Goal: Transaction & Acquisition: Purchase product/service

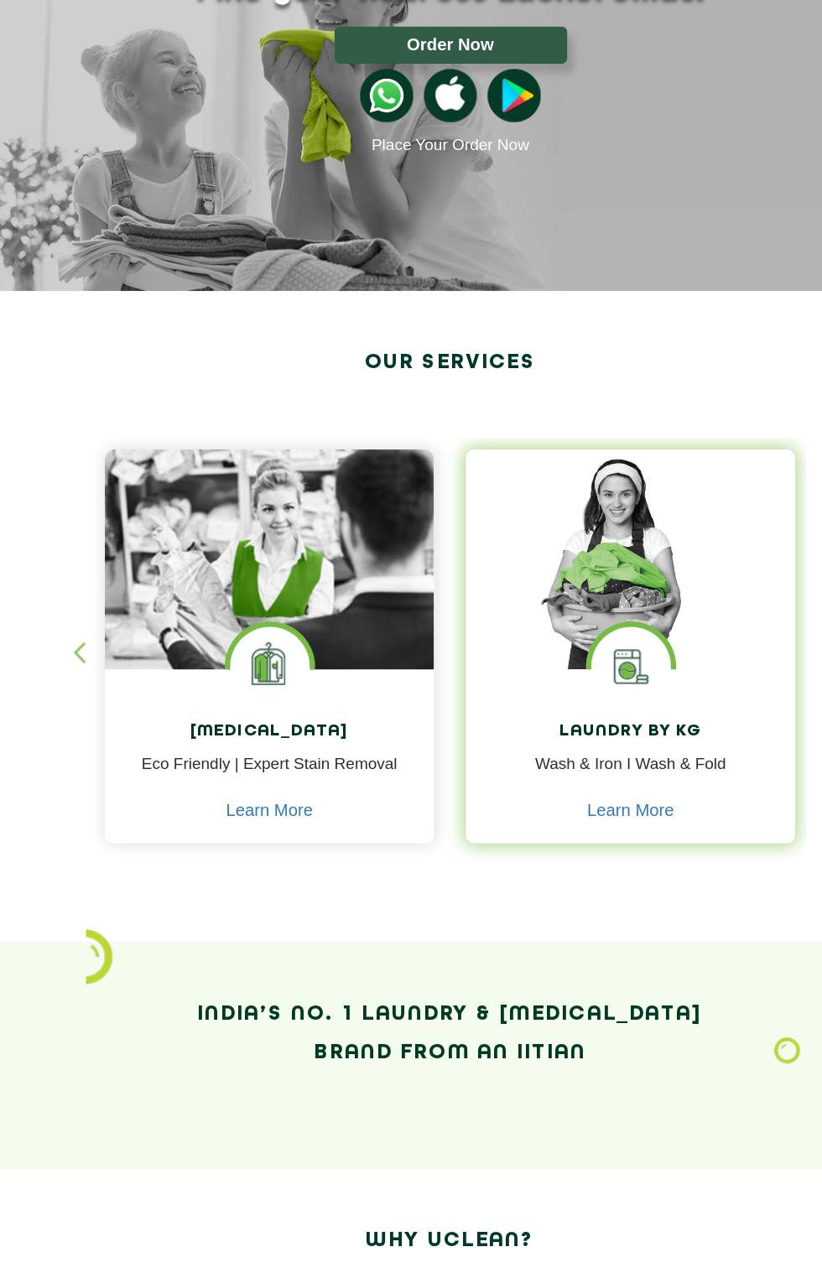
click at [564, 655] on img at bounding box center [554, 650] width 63 height 63
click at [577, 646] on img at bounding box center [554, 650] width 63 height 63
click at [580, 611] on img at bounding box center [554, 566] width 260 height 174
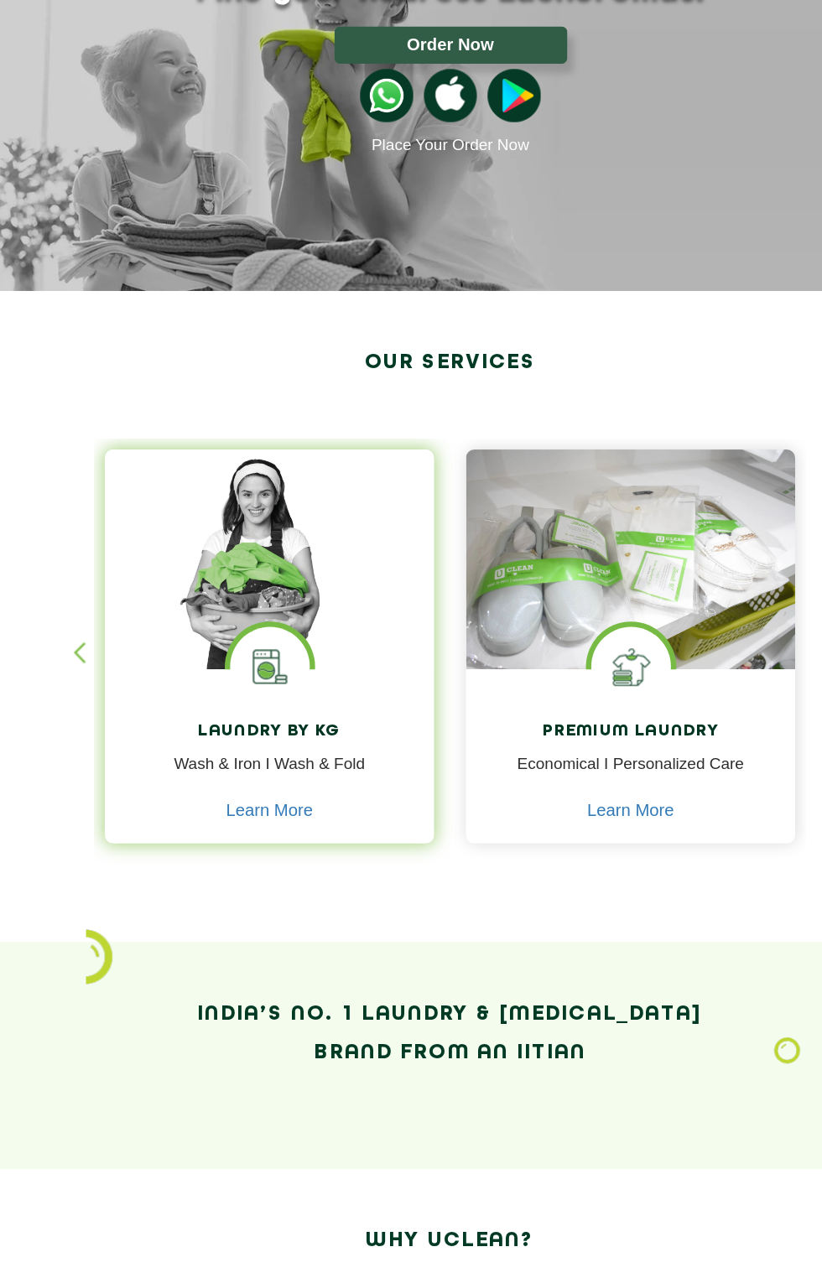
click at [266, 621] on img at bounding box center [268, 650] width 63 height 63
click at [315, 618] on img at bounding box center [268, 566] width 260 height 174
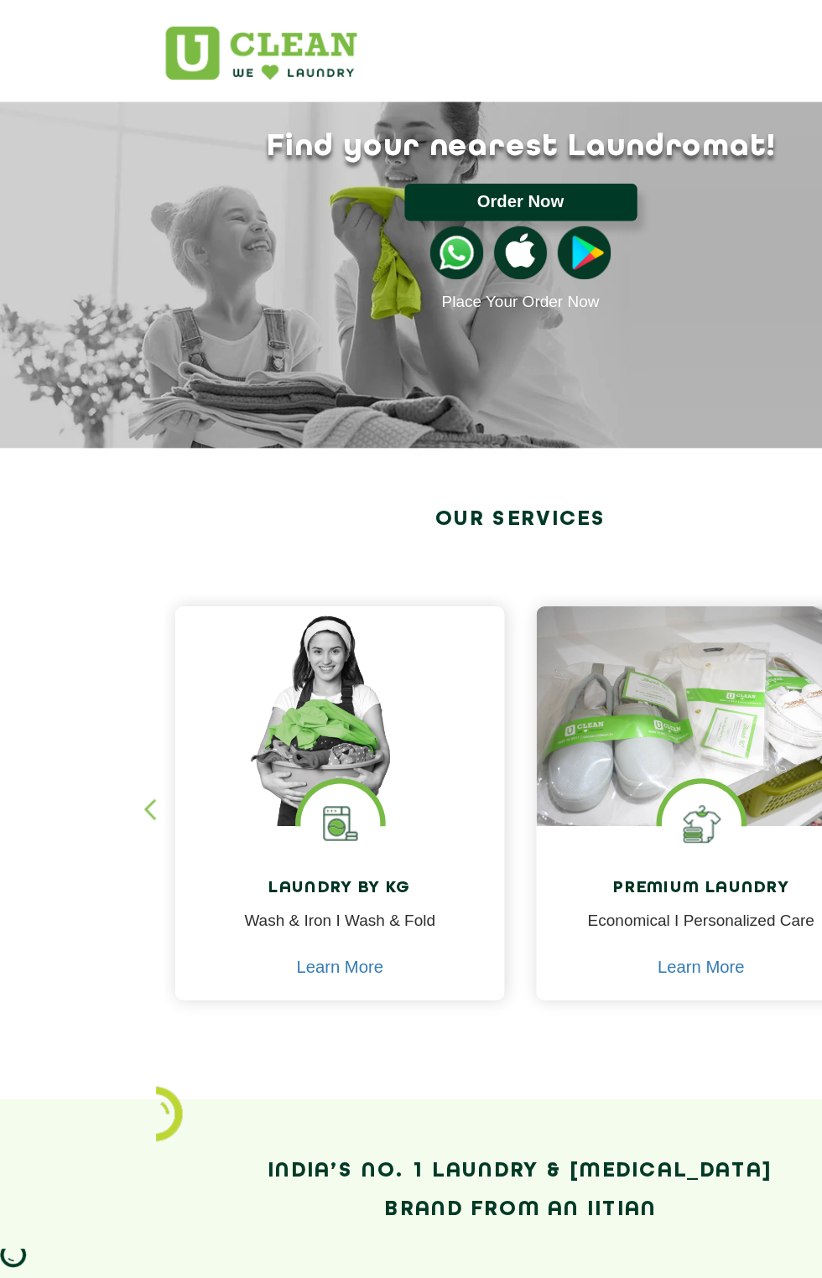
click at [466, 154] on button "Order Now" at bounding box center [412, 159] width 184 height 29
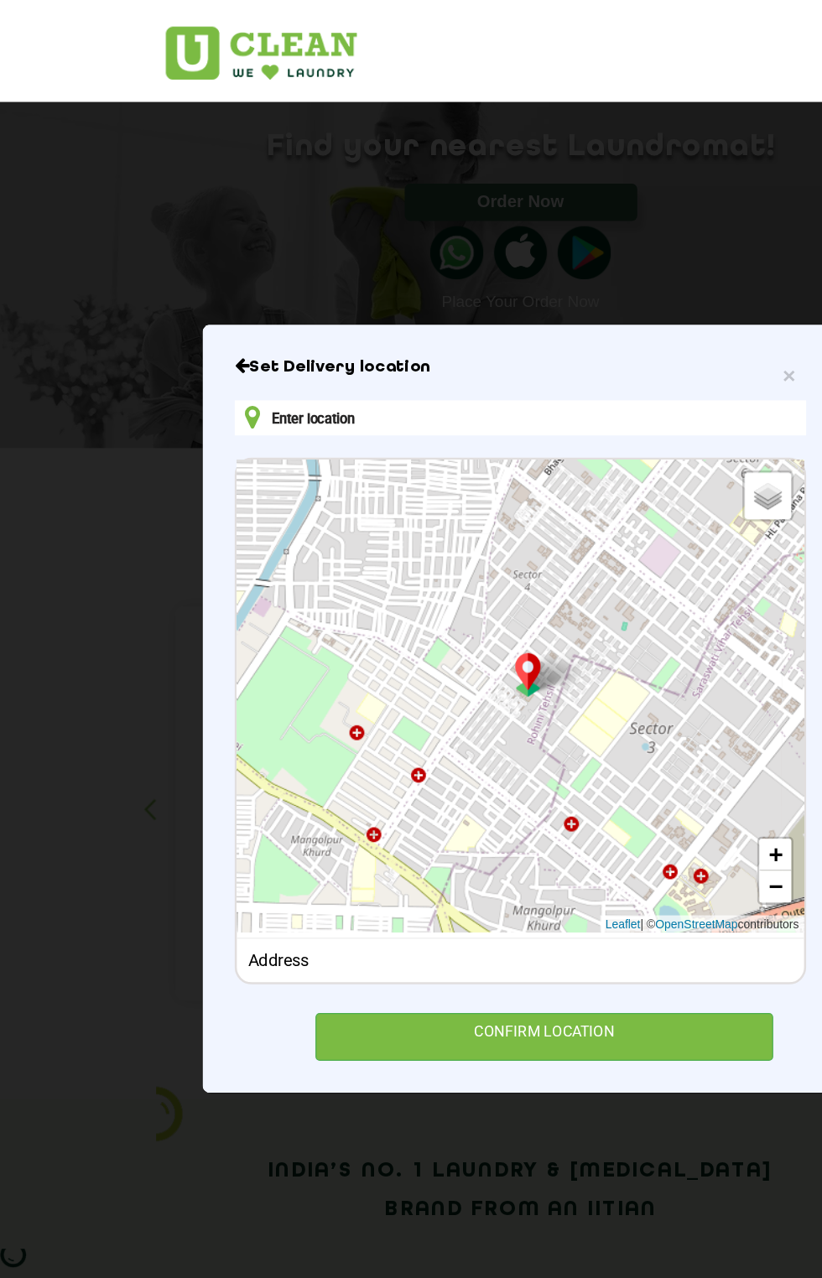
click at [374, 344] on input "text" at bounding box center [410, 330] width 451 height 28
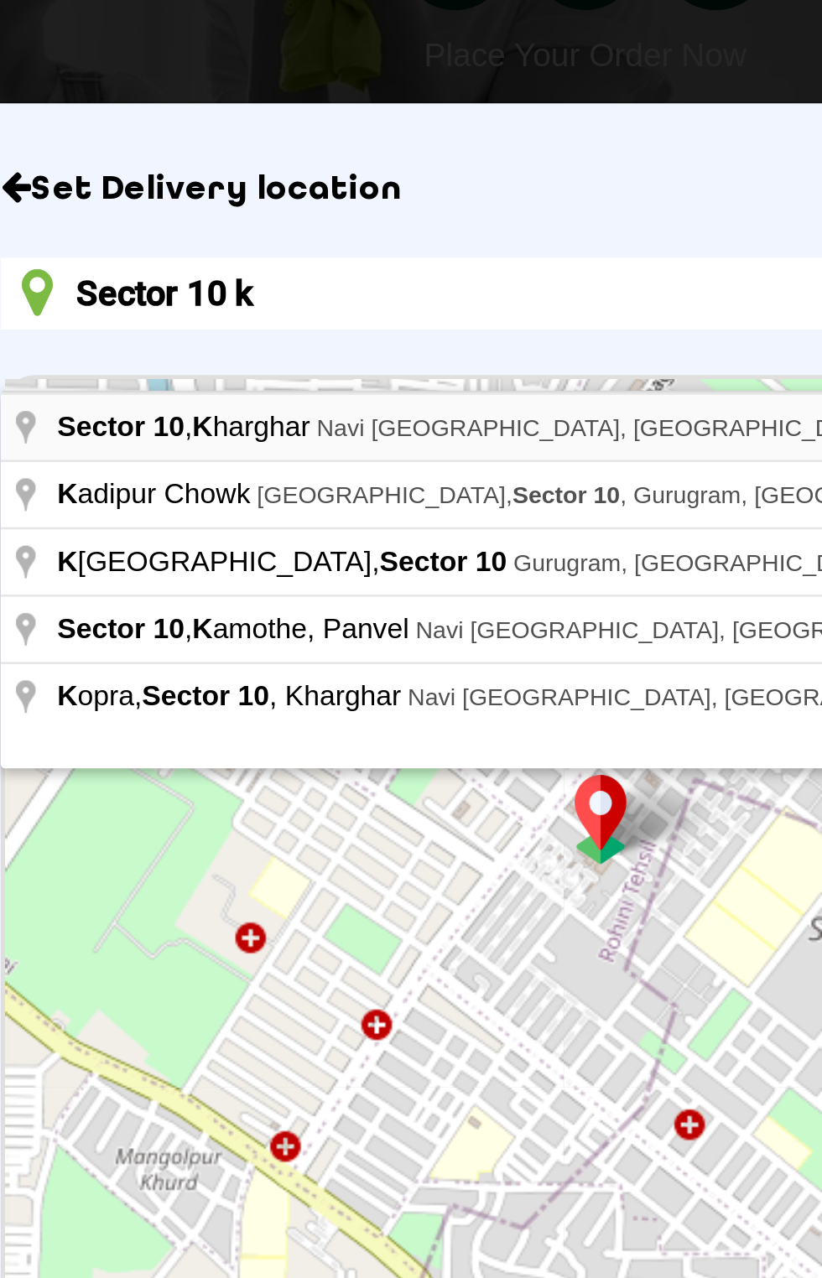
type input "Sector 10 k"
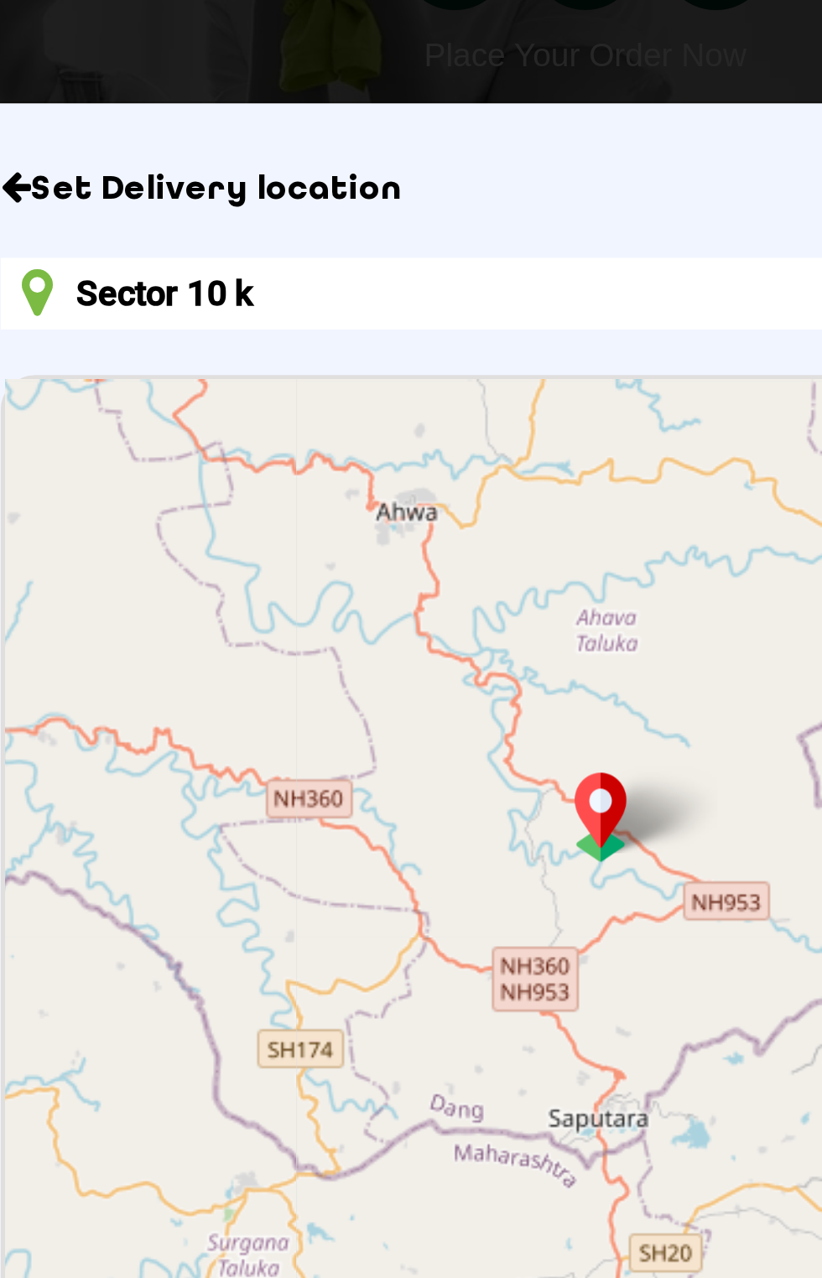
click at [386, 299] on h6 "Set Delivery location" at bounding box center [410, 290] width 451 height 17
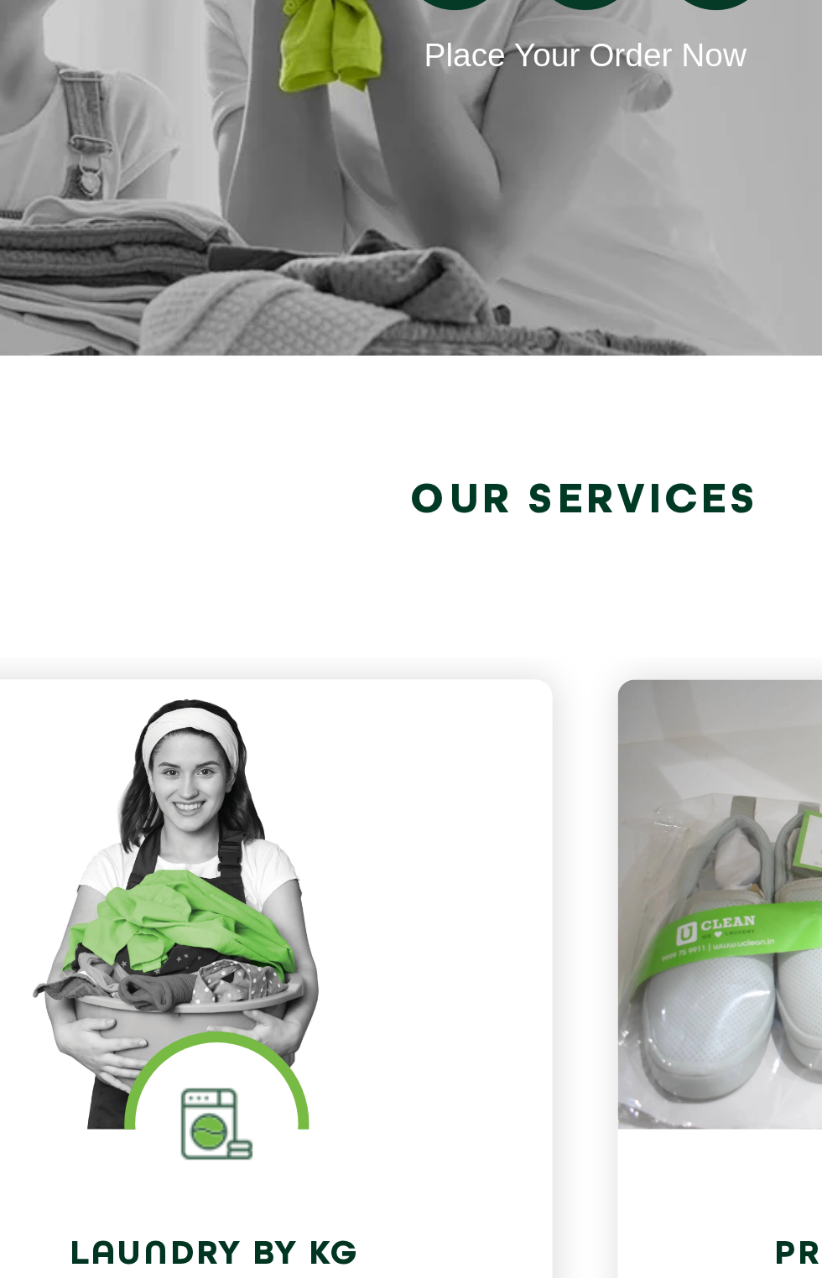
click at [401, 312] on section "Find your nearest Laundromat! Please select the location Order Now Place Your O…" at bounding box center [411, 207] width 822 height 294
click at [400, 96] on div "Find your nearest Laundromat! Please select the location Order Now Place Your O…" at bounding box center [410, 152] width 587 height 185
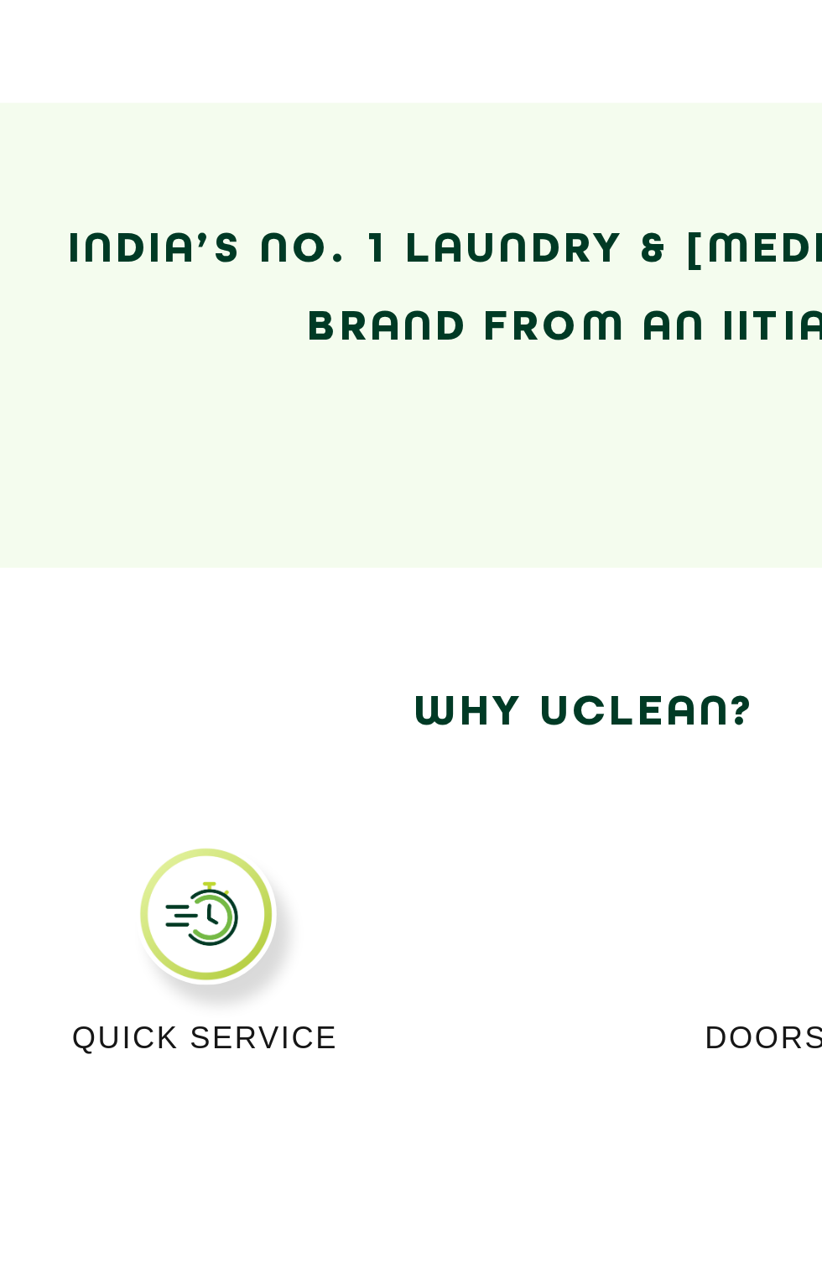
scroll to position [172, 0]
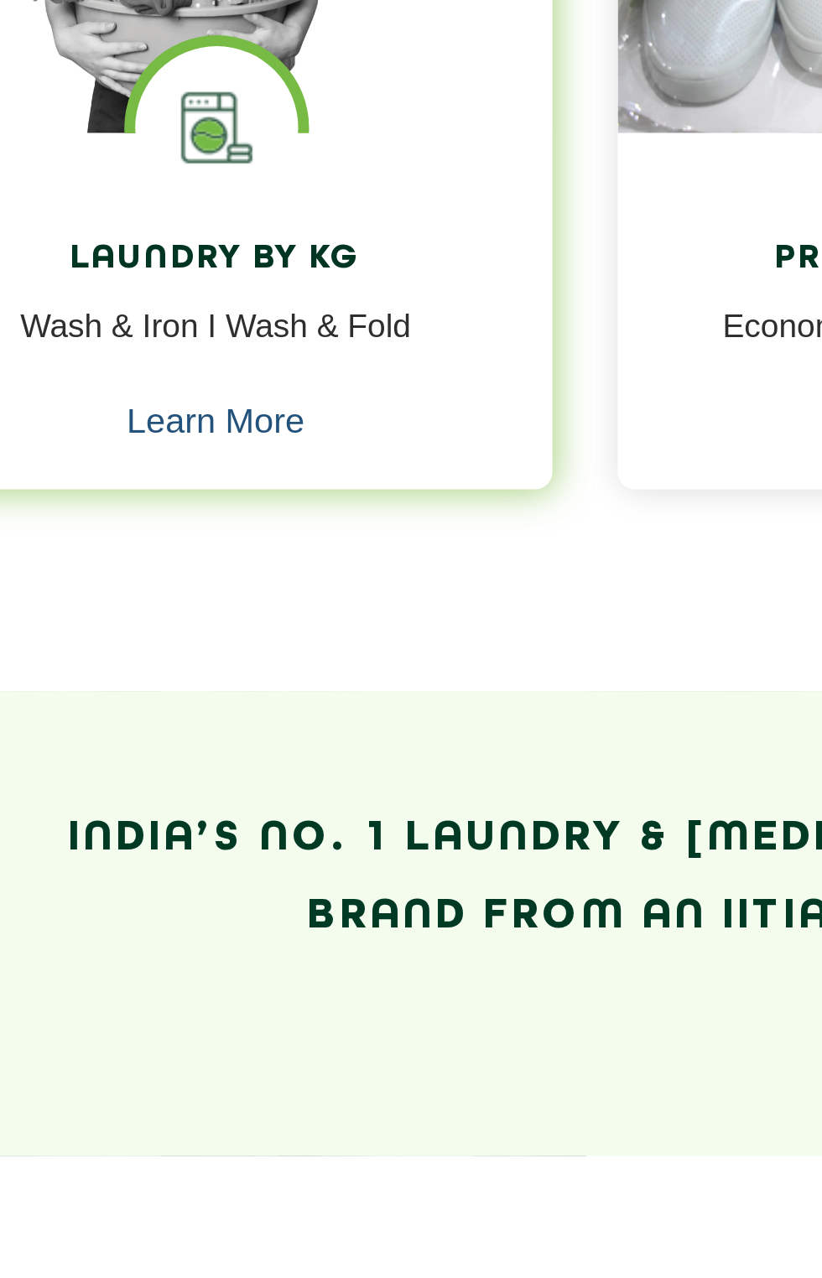
click at [269, 599] on link "Learn More" at bounding box center [268, 592] width 69 height 15
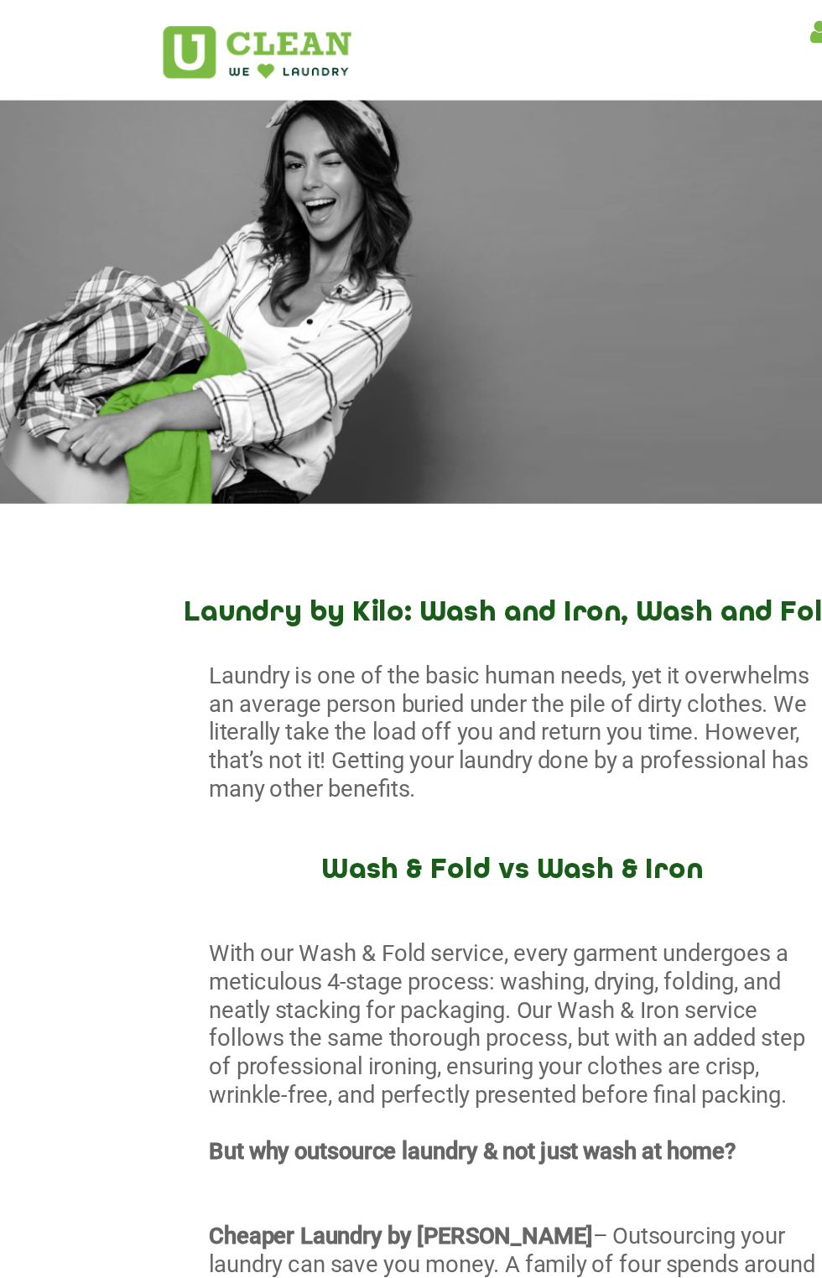
click at [526, 303] on div "Laundry Eco-Friendly - Expert Stain Removal" at bounding box center [410, 253] width 587 height 302
